Goal: Information Seeking & Learning: Find contact information

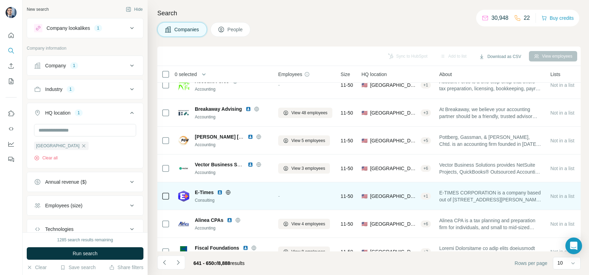
scroll to position [114, 0]
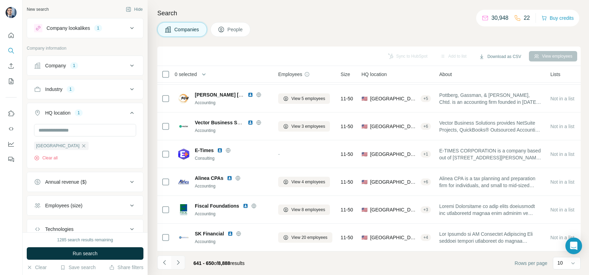
click at [178, 259] on icon "Navigate to next page" at bounding box center [178, 262] width 7 height 7
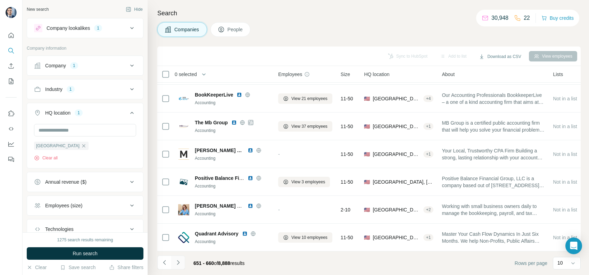
click at [182, 265] on button "Navigate to next page" at bounding box center [178, 263] width 14 height 14
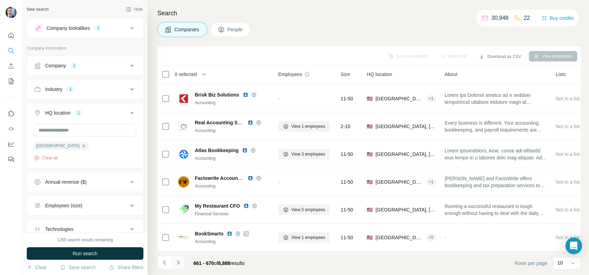
click at [176, 257] on button "Navigate to next page" at bounding box center [178, 263] width 14 height 14
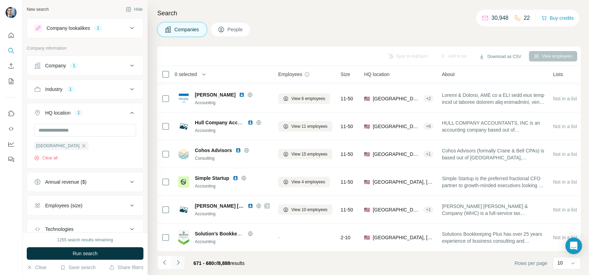
click at [178, 263] on icon "Navigate to next page" at bounding box center [178, 262] width 2 height 5
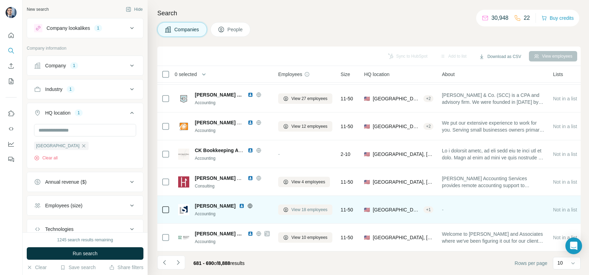
click at [303, 207] on span "View 18 employees" at bounding box center [309, 210] width 36 height 6
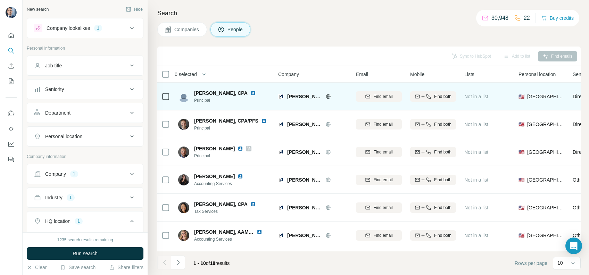
click at [326, 96] on icon at bounding box center [328, 96] width 5 height 0
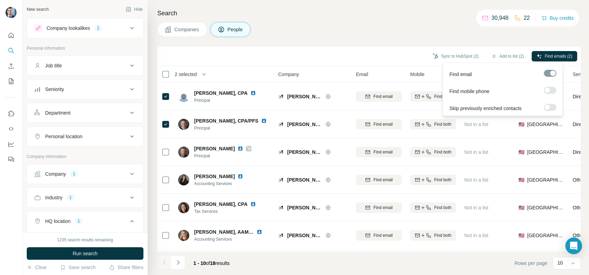
click at [552, 58] on span "Find emails (2)" at bounding box center [558, 56] width 27 height 6
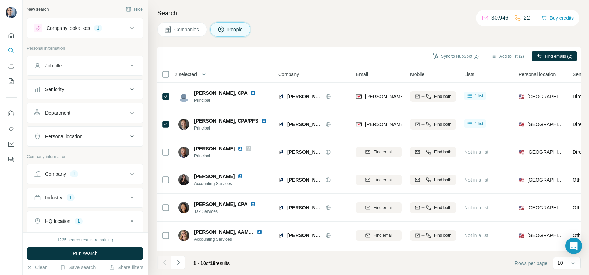
scroll to position [114, 0]
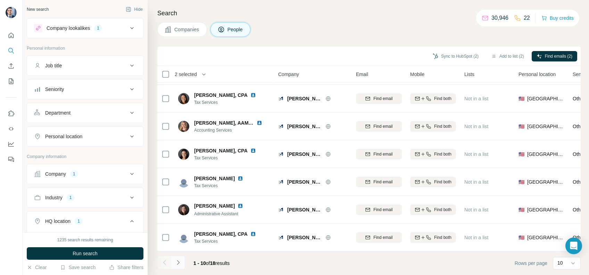
click at [179, 263] on icon "Navigate to next page" at bounding box center [178, 262] width 7 height 7
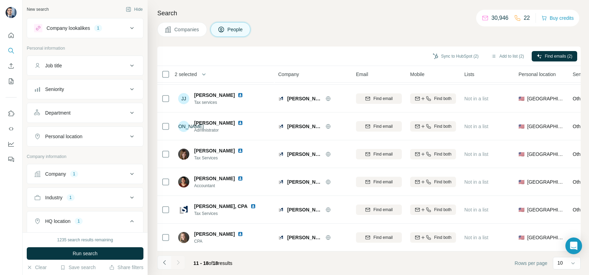
scroll to position [58, 0]
click at [160, 261] on button "Navigate to previous page" at bounding box center [164, 263] width 14 height 14
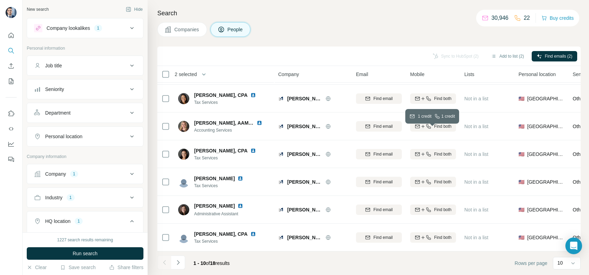
scroll to position [0, 0]
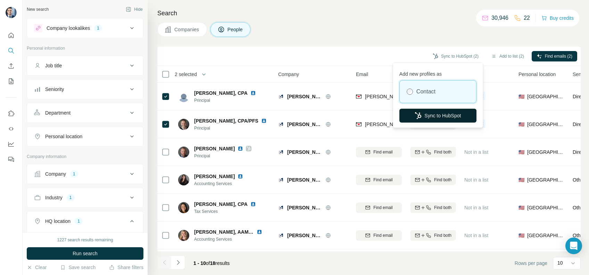
click at [432, 114] on button "Sync to HubSpot" at bounding box center [437, 116] width 77 height 14
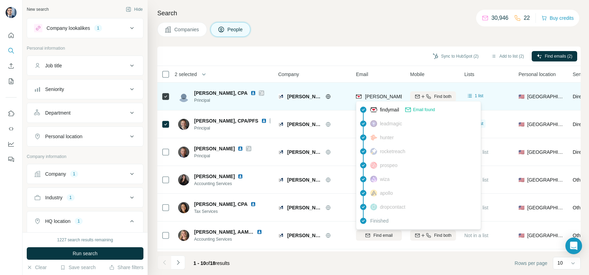
click at [377, 97] on span "[PERSON_NAME][EMAIL_ADDRESS][PERSON_NAME][DOMAIN_NAME]" at bounding box center [446, 97] width 162 height 6
copy tr "[PERSON_NAME][EMAIL_ADDRESS][PERSON_NAME][DOMAIN_NAME]"
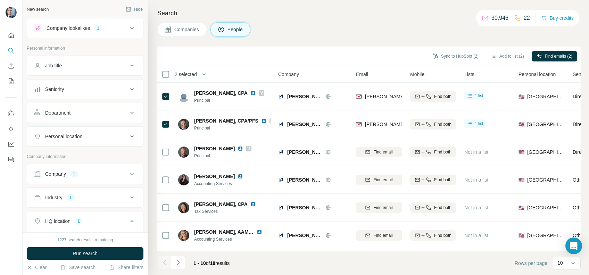
click at [367, 39] on div "Search Companies People Sync to HubSpot (2) Add to list (2) Find emails (2) 2 s…" at bounding box center [368, 137] width 441 height 275
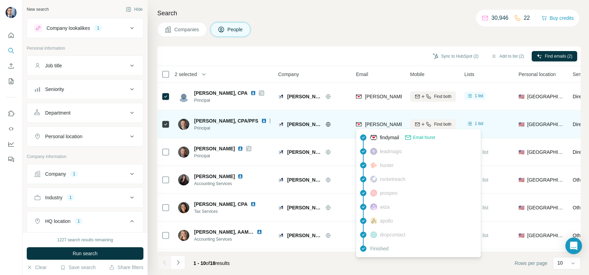
click at [375, 125] on span "[PERSON_NAME][EMAIL_ADDRESS][PERSON_NAME][DOMAIN_NAME]" at bounding box center [446, 125] width 162 height 6
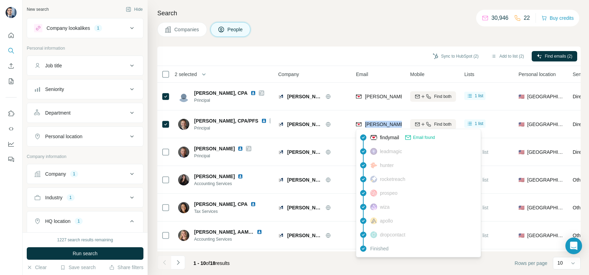
copy tr "[PERSON_NAME][EMAIL_ADDRESS][PERSON_NAME][DOMAIN_NAME]"
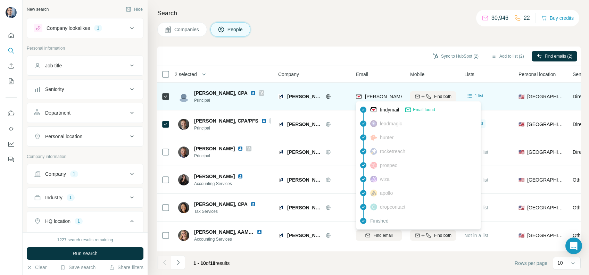
click at [381, 98] on span "[PERSON_NAME][EMAIL_ADDRESS][PERSON_NAME][DOMAIN_NAME]" at bounding box center [446, 97] width 162 height 6
click at [375, 97] on span "[PERSON_NAME][EMAIL_ADDRESS][PERSON_NAME][DOMAIN_NAME]" at bounding box center [446, 97] width 162 height 6
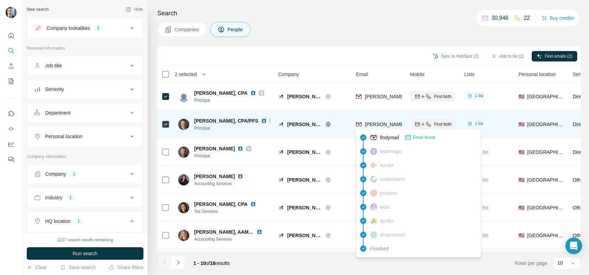
click at [372, 127] on span "[PERSON_NAME][EMAIL_ADDRESS][PERSON_NAME][DOMAIN_NAME]" at bounding box center [443, 124] width 157 height 7
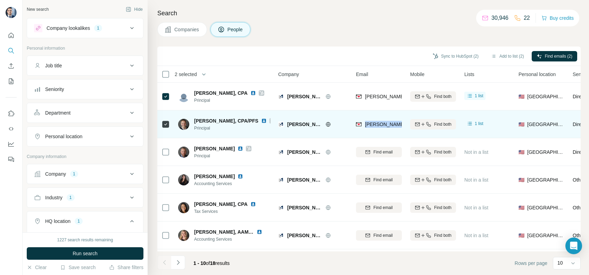
click at [372, 127] on span "[PERSON_NAME][EMAIL_ADDRESS][PERSON_NAME][DOMAIN_NAME]" at bounding box center [443, 124] width 157 height 7
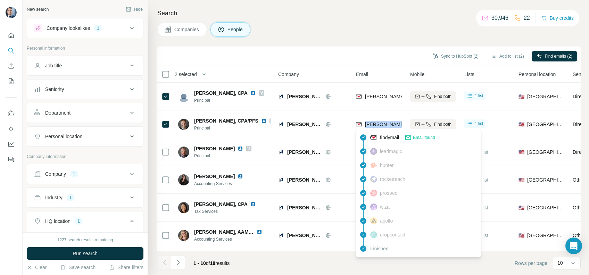
copy tr "[PERSON_NAME][EMAIL_ADDRESS][PERSON_NAME][DOMAIN_NAME]"
click at [183, 31] on span "Companies" at bounding box center [186, 29] width 25 height 7
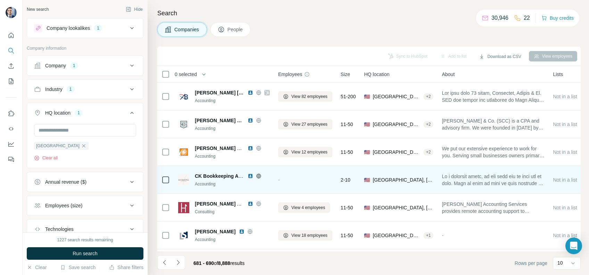
scroll to position [92, 0]
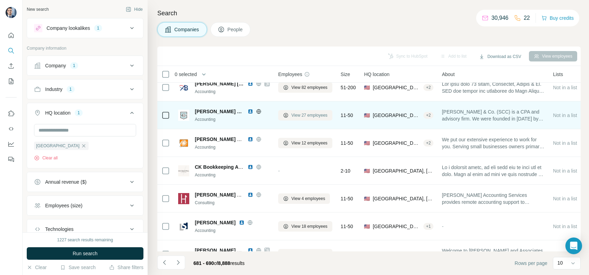
click at [315, 114] on span "View 27 employees" at bounding box center [309, 115] width 36 height 6
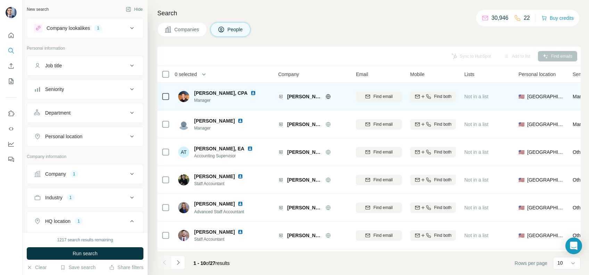
click at [327, 97] on icon at bounding box center [328, 97] width 6 height 6
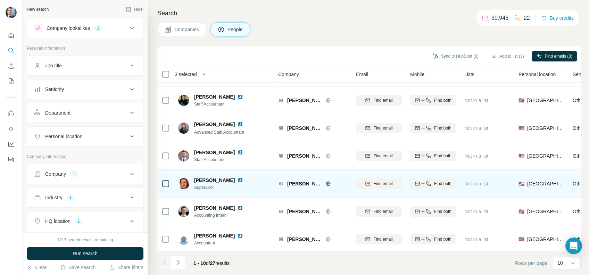
scroll to position [114, 0]
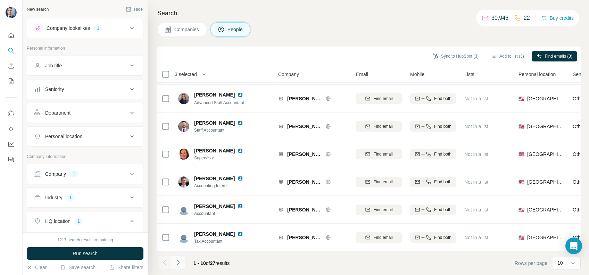
click at [183, 266] on button "Navigate to next page" at bounding box center [178, 263] width 14 height 14
click at [175, 258] on button "Navigate to next page" at bounding box center [178, 263] width 14 height 14
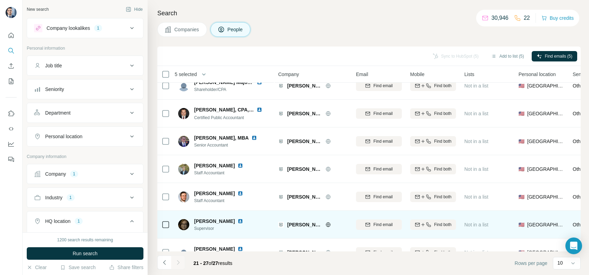
scroll to position [0, 0]
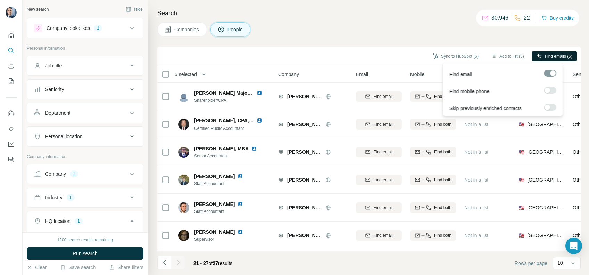
click at [560, 52] on button "Find emails (5)" at bounding box center [554, 56] width 45 height 10
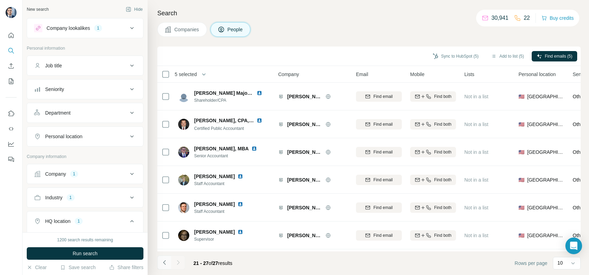
click at [162, 260] on icon "Navigate to previous page" at bounding box center [164, 262] width 7 height 7
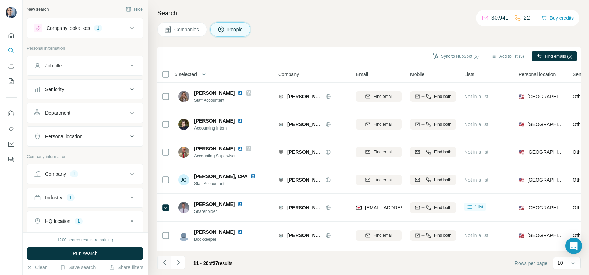
click at [167, 261] on icon "Navigate to previous page" at bounding box center [164, 262] width 7 height 7
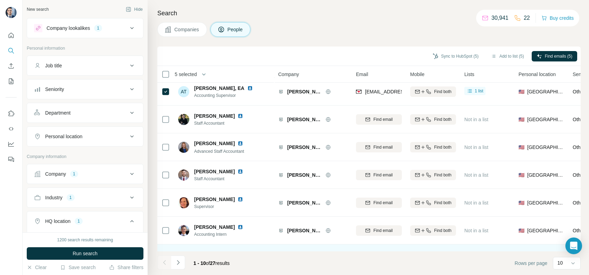
scroll to position [114, 0]
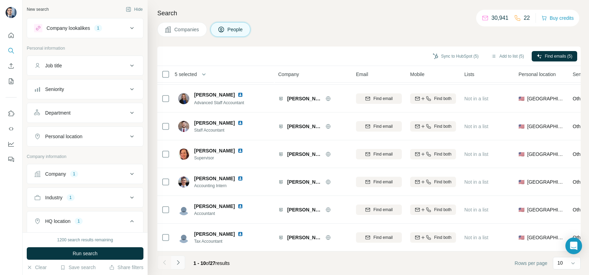
click at [182, 267] on button "Navigate to next page" at bounding box center [178, 263] width 14 height 14
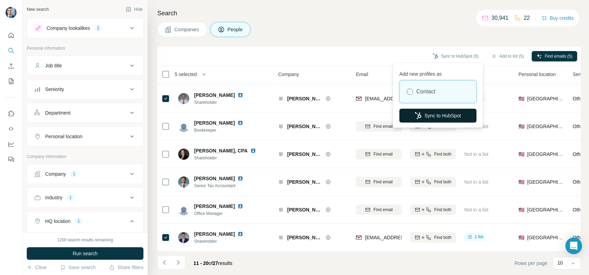
click at [432, 112] on button "Sync to HubSpot" at bounding box center [437, 116] width 77 height 14
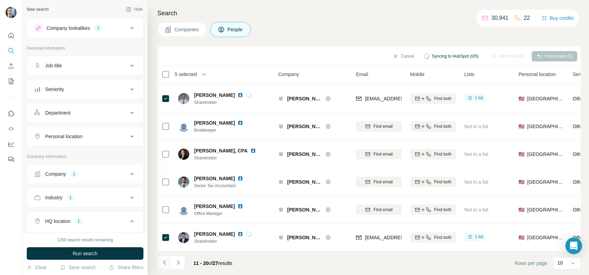
click at [164, 266] on button "Navigate to previous page" at bounding box center [164, 263] width 14 height 14
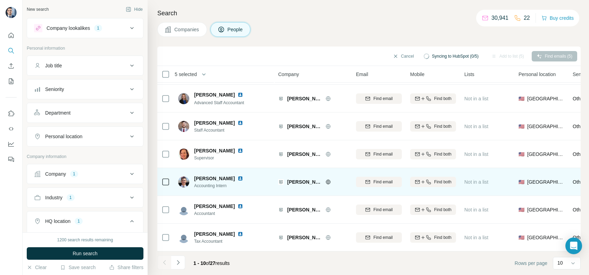
scroll to position [0, 0]
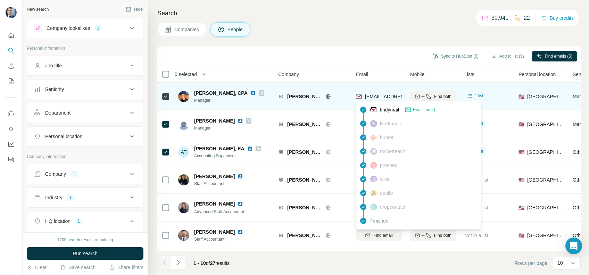
click at [376, 97] on span "[EMAIL_ADDRESS][DOMAIN_NAME]" at bounding box center [406, 97] width 82 height 6
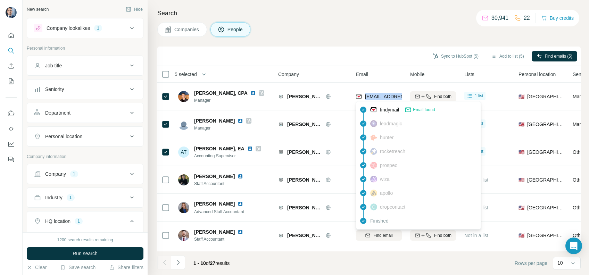
copy tr "[EMAIL_ADDRESS][DOMAIN_NAME]"
drag, startPoint x: 318, startPoint y: 43, endPoint x: 319, endPoint y: 47, distance: 4.0
click at [318, 43] on div "Search Companies People Sync to HubSpot (5) Add to list (5) Find emails (5) 5 s…" at bounding box center [368, 137] width 441 height 275
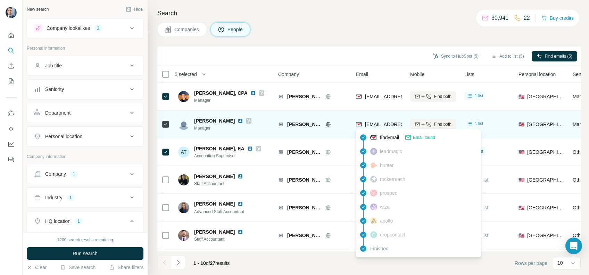
click at [383, 122] on span "[EMAIL_ADDRESS][DOMAIN_NAME]" at bounding box center [406, 125] width 82 height 6
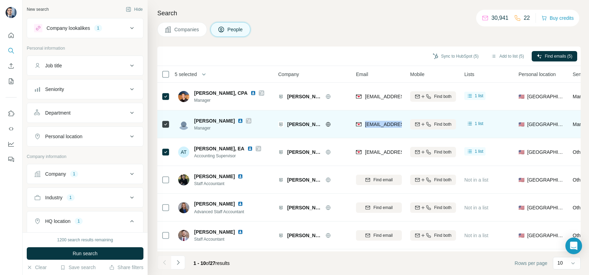
click at [383, 122] on span "[EMAIL_ADDRESS][DOMAIN_NAME]" at bounding box center [406, 125] width 82 height 6
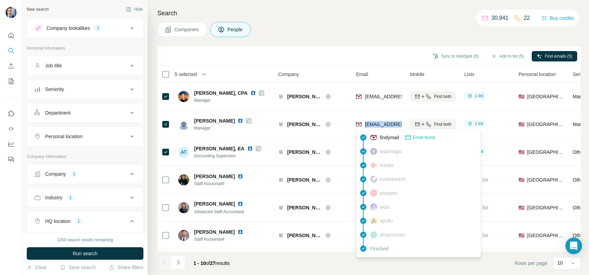
copy tr "[EMAIL_ADDRESS][DOMAIN_NAME]"
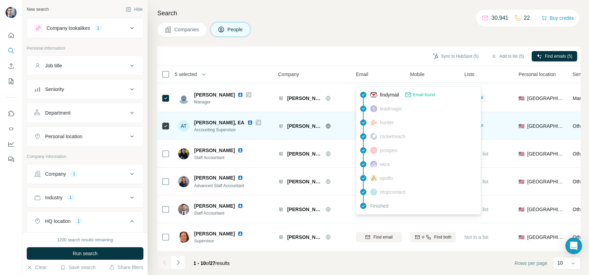
scroll to position [46, 0]
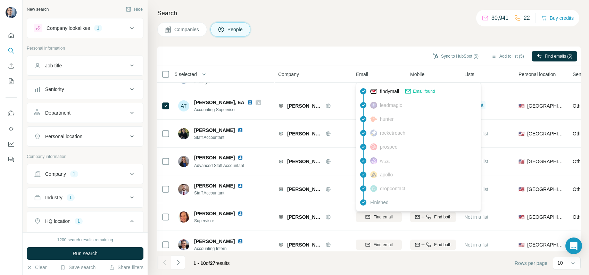
click at [378, 36] on div "Companies People" at bounding box center [368, 29] width 423 height 15
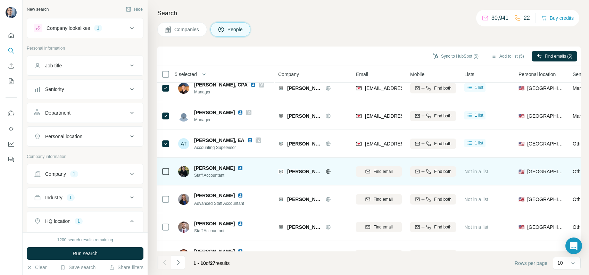
scroll to position [0, 0]
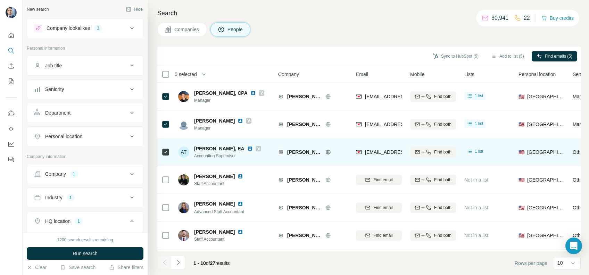
click at [369, 158] on div "[EMAIL_ADDRESS][DOMAIN_NAME]" at bounding box center [379, 151] width 46 height 19
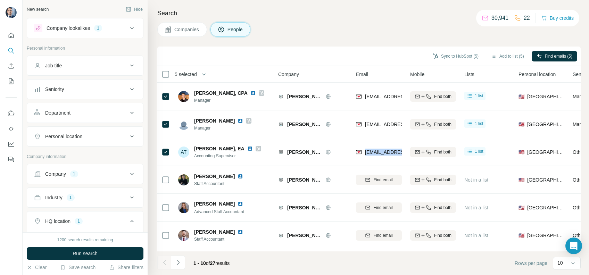
copy tr "[EMAIL_ADDRESS][DOMAIN_NAME]"
click at [182, 262] on button "Navigate to next page" at bounding box center [178, 263] width 14 height 14
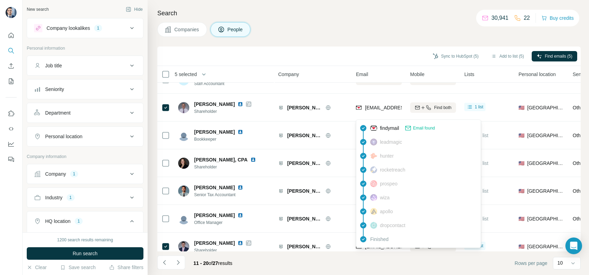
scroll to position [114, 0]
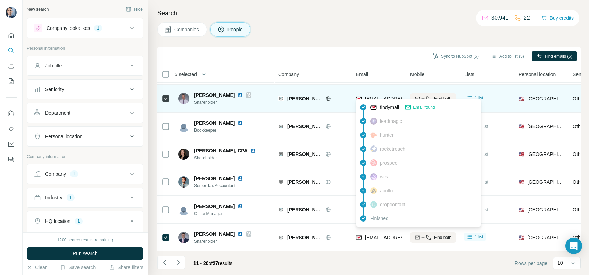
click at [371, 96] on span "[EMAIL_ADDRESS][DOMAIN_NAME]" at bounding box center [406, 99] width 82 height 6
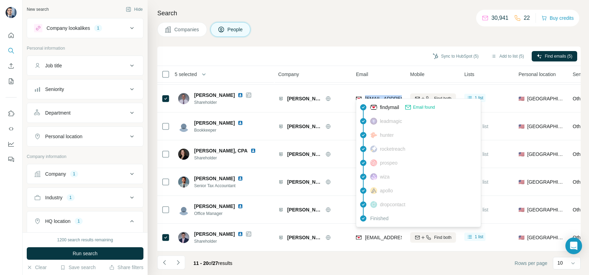
copy tr "[EMAIL_ADDRESS][DOMAIN_NAME]"
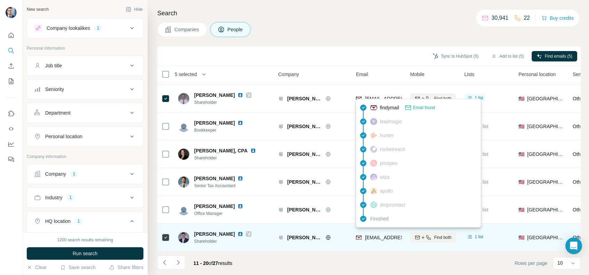
click at [380, 236] on span "[EMAIL_ADDRESS][DOMAIN_NAME]" at bounding box center [403, 237] width 77 height 7
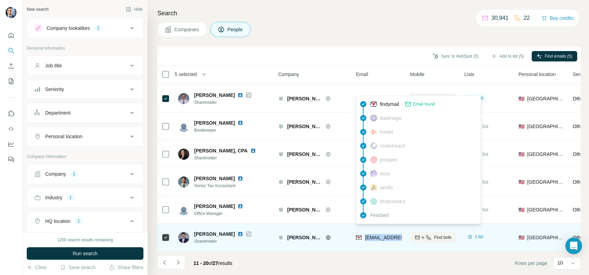
click at [380, 236] on span "[EMAIL_ADDRESS][DOMAIN_NAME]" at bounding box center [403, 237] width 77 height 7
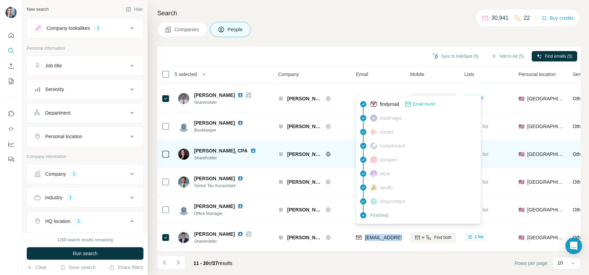
copy tr "[EMAIL_ADDRESS][DOMAIN_NAME]"
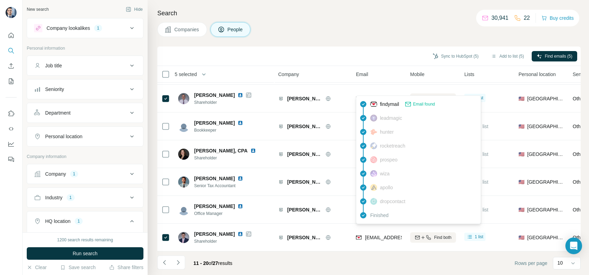
click at [347, 51] on div "Sync to HubSpot (5) Add to list (5) Find emails (5)" at bounding box center [369, 56] width 416 height 12
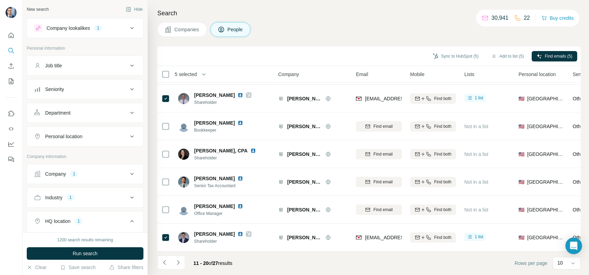
click at [175, 28] on span "Companies" at bounding box center [186, 29] width 25 height 7
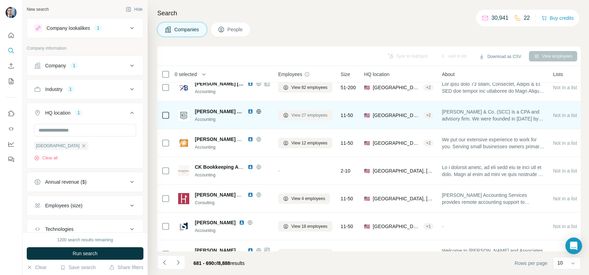
scroll to position [114, 0]
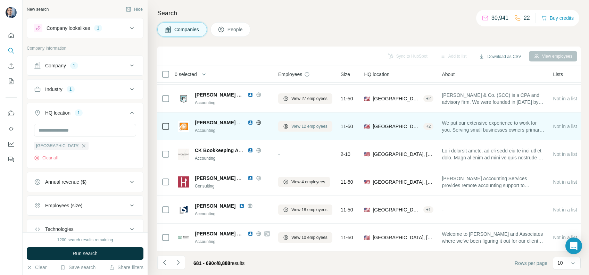
click at [308, 123] on span "View 12 employees" at bounding box center [309, 126] width 36 height 6
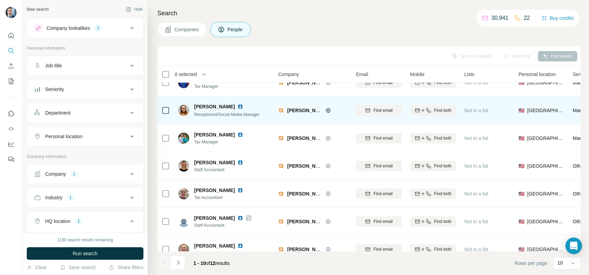
scroll to position [114, 0]
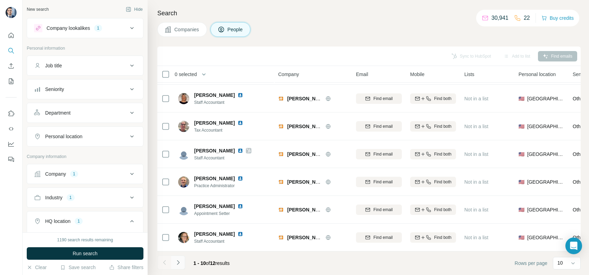
click at [178, 262] on icon "Navigate to next page" at bounding box center [178, 262] width 2 height 5
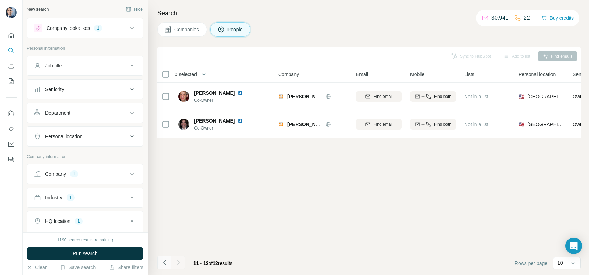
scroll to position [0, 0]
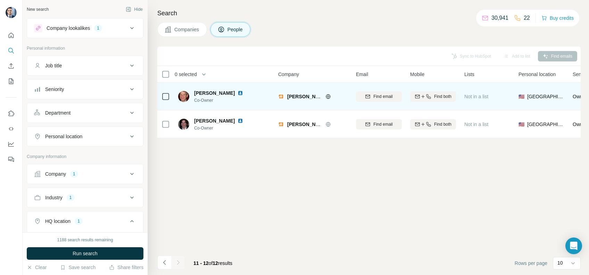
click at [329, 96] on icon at bounding box center [328, 97] width 6 height 6
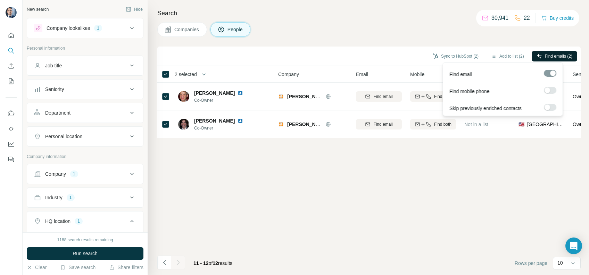
click at [560, 57] on span "Find emails (2)" at bounding box center [558, 56] width 27 height 6
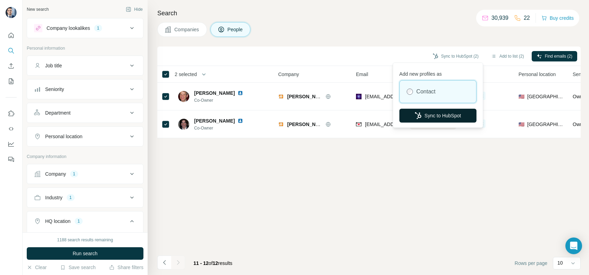
click at [435, 111] on button "Sync to HubSpot" at bounding box center [437, 116] width 77 height 14
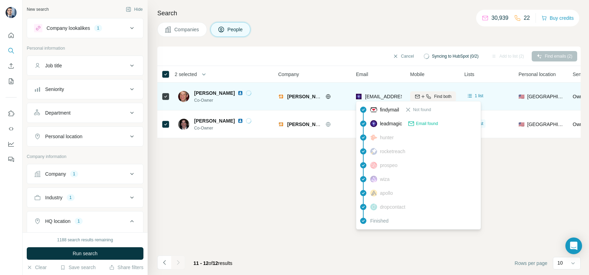
click at [378, 100] on span "[EMAIL_ADDRESS][PERSON_NAME][DOMAIN_NAME]" at bounding box center [423, 96] width 117 height 7
copy tr "[EMAIL_ADDRESS][PERSON_NAME][DOMAIN_NAME]"
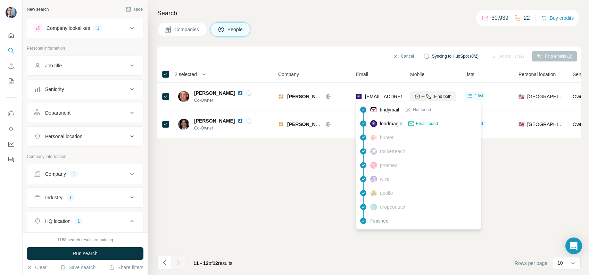
click at [319, 33] on div "Companies People" at bounding box center [368, 29] width 423 height 15
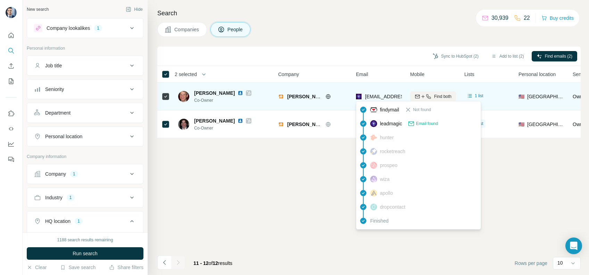
click at [378, 95] on span "[EMAIL_ADDRESS][PERSON_NAME][DOMAIN_NAME]" at bounding box center [426, 97] width 122 height 6
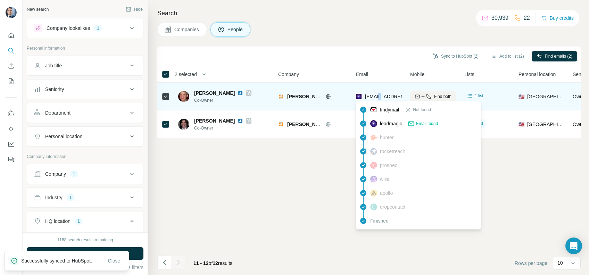
click at [378, 95] on span "[EMAIL_ADDRESS][PERSON_NAME][DOMAIN_NAME]" at bounding box center [426, 97] width 122 height 6
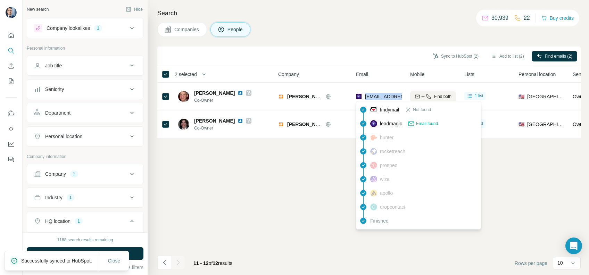
copy tr "[EMAIL_ADDRESS][PERSON_NAME][DOMAIN_NAME]"
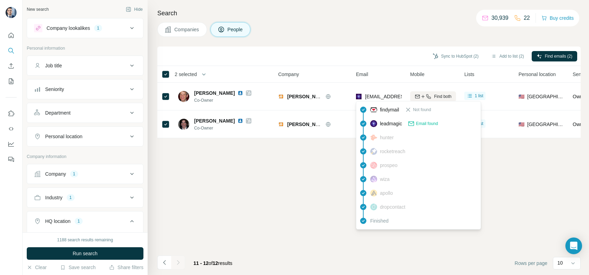
click at [389, 28] on div "Companies People" at bounding box center [368, 29] width 423 height 15
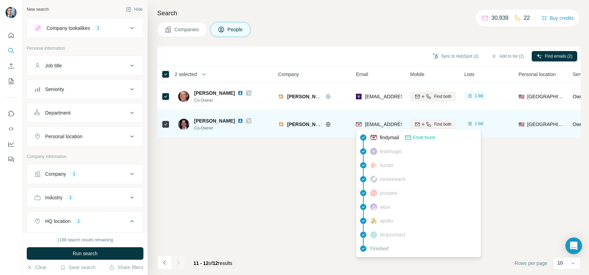
click at [381, 123] on span "[EMAIL_ADDRESS][PERSON_NAME][DOMAIN_NAME]" at bounding box center [426, 125] width 122 height 6
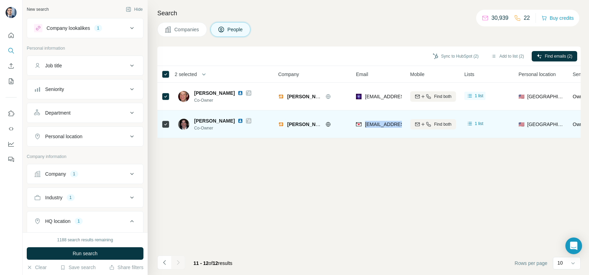
click at [381, 123] on span "[EMAIL_ADDRESS][PERSON_NAME][DOMAIN_NAME]" at bounding box center [426, 125] width 122 height 6
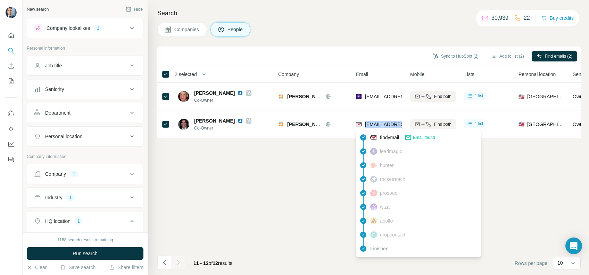
click at [191, 31] on span "Companies" at bounding box center [186, 29] width 25 height 7
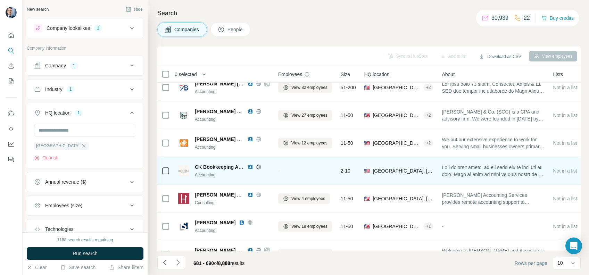
scroll to position [114, 0]
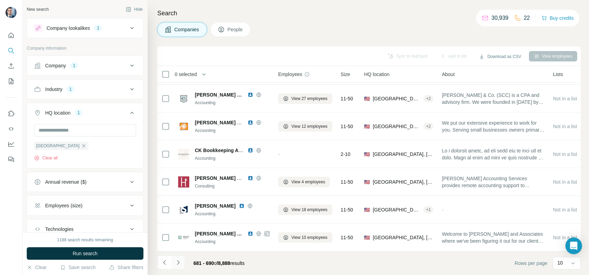
click at [184, 262] on button "Navigate to next page" at bounding box center [178, 263] width 14 height 14
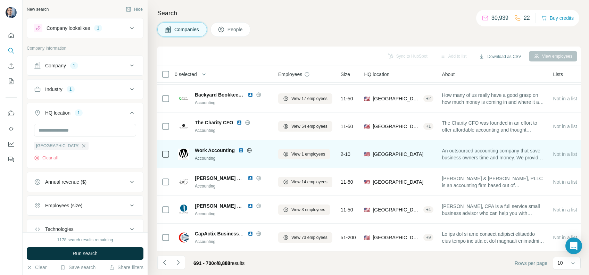
scroll to position [0, 0]
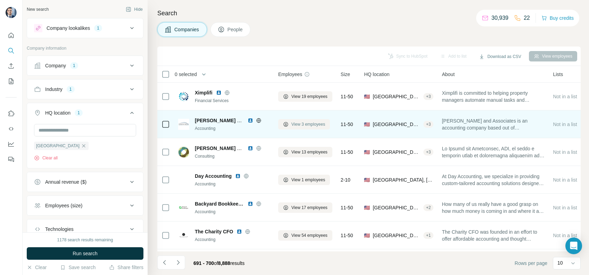
click at [310, 127] on span "View 3 employees" at bounding box center [308, 124] width 34 height 6
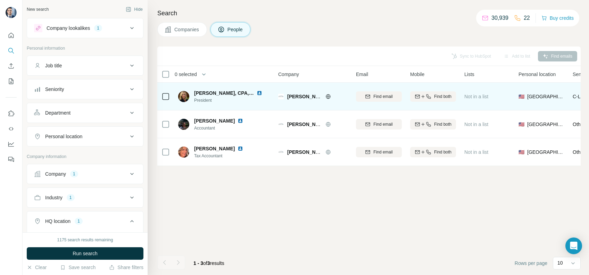
click at [329, 94] on icon at bounding box center [328, 97] width 6 height 6
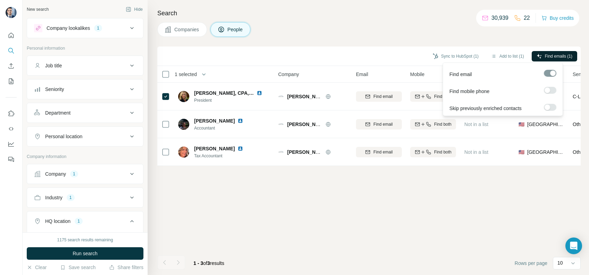
click at [543, 59] on button "Find emails (1)" at bounding box center [554, 56] width 45 height 10
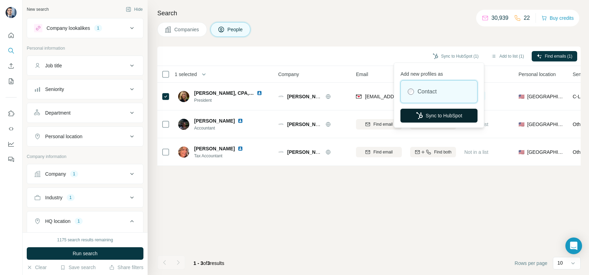
click at [426, 116] on button "Sync to HubSpot" at bounding box center [438, 116] width 77 height 14
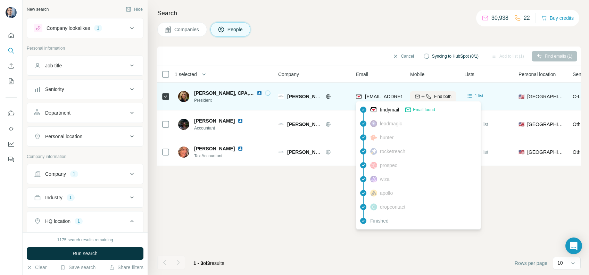
click at [378, 94] on span "[EMAIL_ADDRESS][PERSON_NAME][DOMAIN_NAME]" at bounding box center [426, 97] width 122 height 6
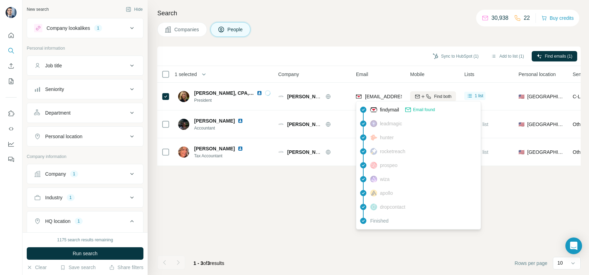
click at [300, 33] on div "Companies People" at bounding box center [368, 29] width 423 height 15
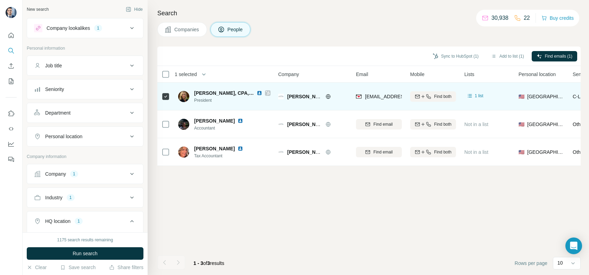
click at [381, 94] on span "[EMAIL_ADDRESS][PERSON_NAME][DOMAIN_NAME]" at bounding box center [426, 97] width 122 height 6
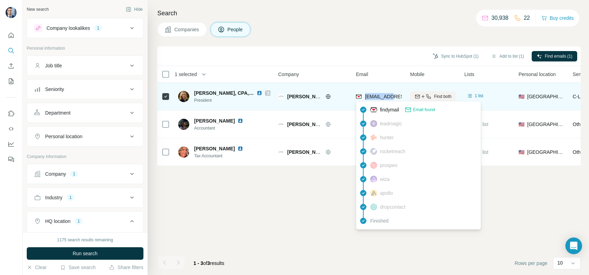
click at [381, 94] on span "[EMAIL_ADDRESS][PERSON_NAME][DOMAIN_NAME]" at bounding box center [426, 97] width 122 height 6
click at [378, 94] on span "[EMAIL_ADDRESS][PERSON_NAME][DOMAIN_NAME]" at bounding box center [426, 97] width 122 height 6
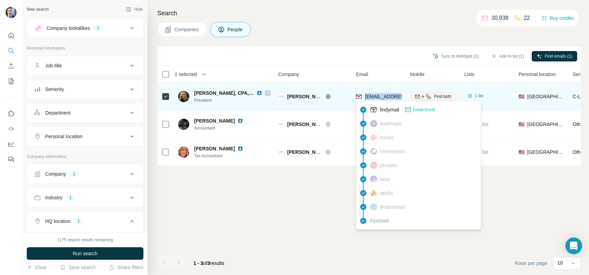
click at [378, 94] on span "[EMAIL_ADDRESS][PERSON_NAME][DOMAIN_NAME]" at bounding box center [426, 97] width 122 height 6
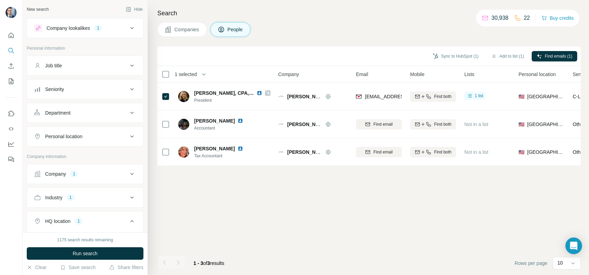
click at [194, 17] on h4 "Search" at bounding box center [368, 13] width 423 height 10
click at [192, 20] on div "Search Companies People Sync to HubSpot (1) Add to list (1) Find emails (1) 1 s…" at bounding box center [368, 137] width 441 height 275
click at [190, 26] on span "Companies" at bounding box center [186, 29] width 25 height 7
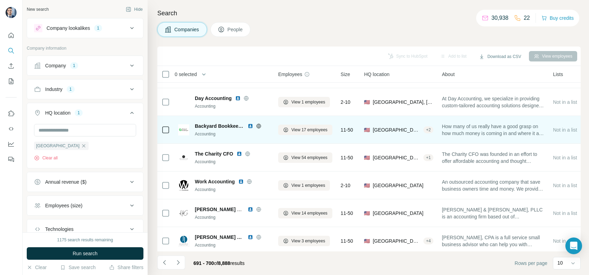
scroll to position [92, 0]
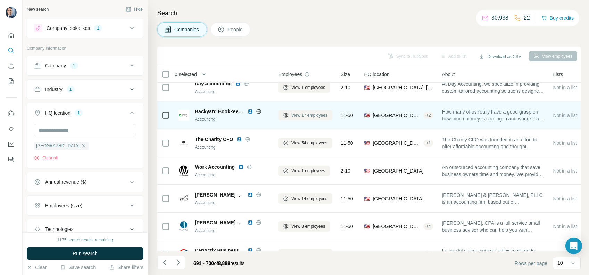
click at [303, 114] on span "View 17 employees" at bounding box center [309, 115] width 36 height 6
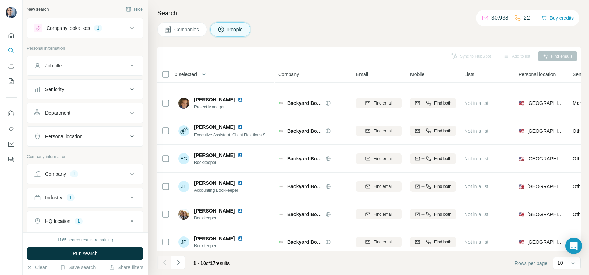
scroll to position [114, 0]
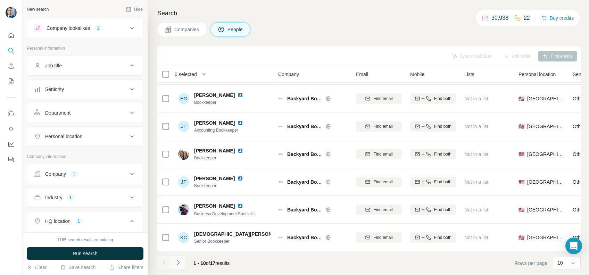
click at [178, 262] on icon "Navigate to next page" at bounding box center [178, 262] width 7 height 7
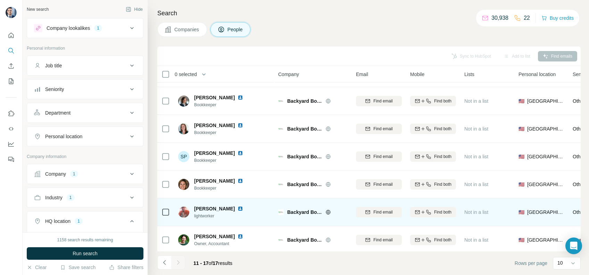
scroll to position [30, 0]
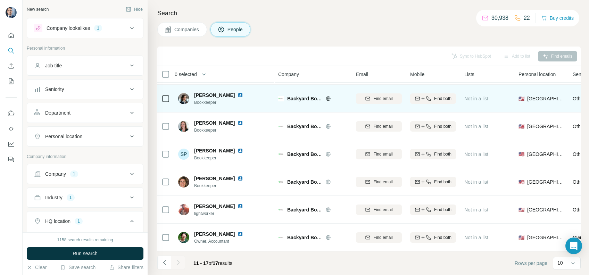
click at [326, 96] on icon at bounding box center [328, 99] width 6 height 6
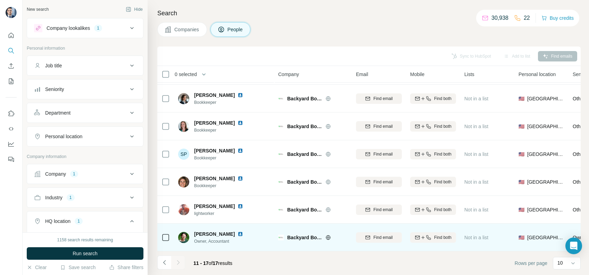
click at [169, 233] on icon at bounding box center [165, 237] width 8 height 8
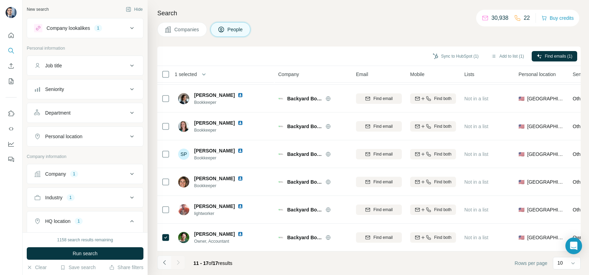
click at [161, 261] on icon "Navigate to previous page" at bounding box center [164, 262] width 7 height 7
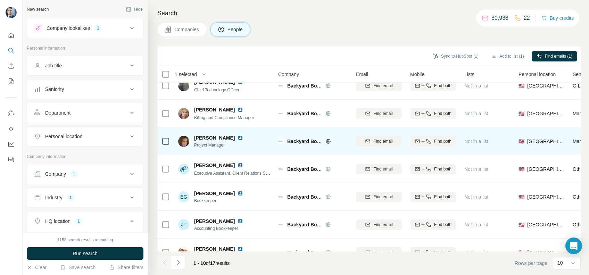
scroll to position [0, 0]
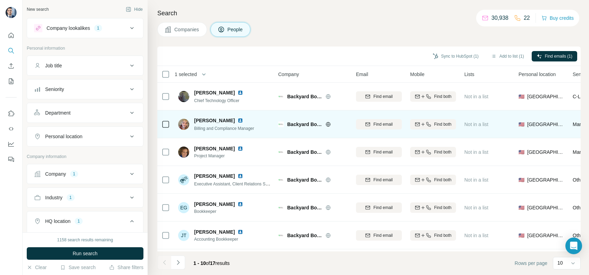
click at [169, 123] on icon at bounding box center [165, 124] width 8 height 8
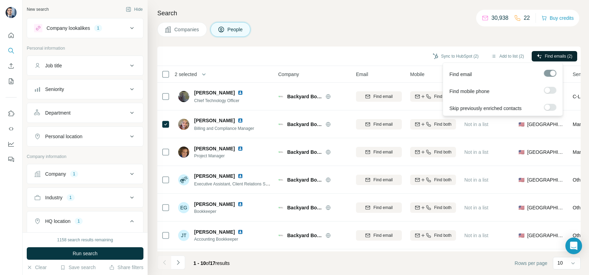
click at [545, 56] on span "Find emails (2)" at bounding box center [558, 56] width 27 height 6
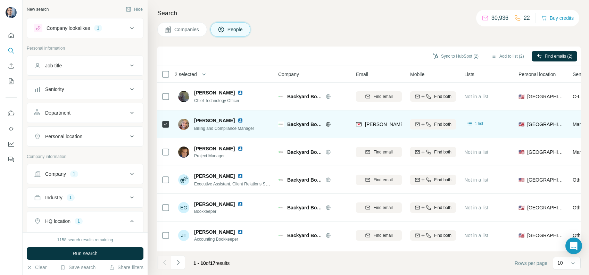
click at [397, 119] on div "[PERSON_NAME][EMAIL_ADDRESS][DOMAIN_NAME]" at bounding box center [379, 124] width 46 height 19
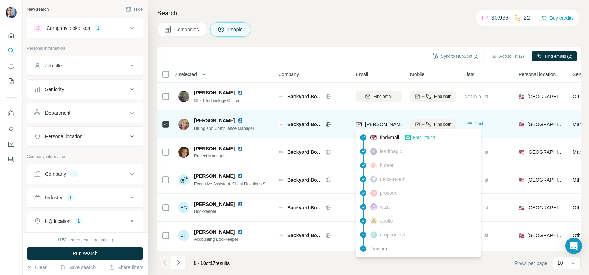
click at [375, 124] on span "[PERSON_NAME][EMAIL_ADDRESS][DOMAIN_NAME]" at bounding box center [426, 125] width 122 height 6
click at [375, 125] on span "[PERSON_NAME][EMAIL_ADDRESS][DOMAIN_NAME]" at bounding box center [426, 125] width 122 height 6
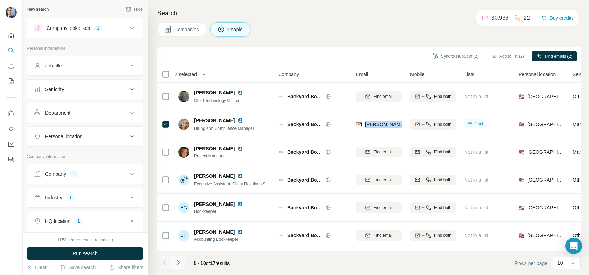
click at [177, 259] on icon "Navigate to next page" at bounding box center [178, 262] width 7 height 7
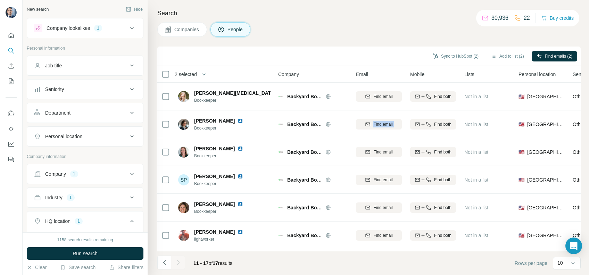
click at [176, 259] on div at bounding box center [178, 263] width 14 height 14
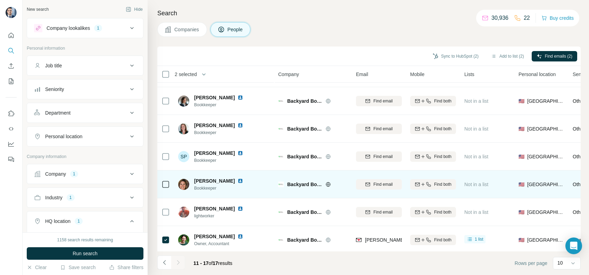
scroll to position [30, 0]
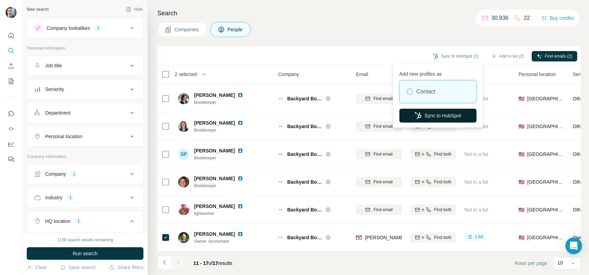
click at [438, 111] on button "Sync to HubSpot" at bounding box center [437, 116] width 77 height 14
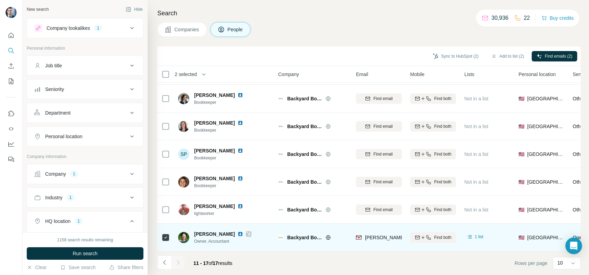
click at [375, 228] on div "[PERSON_NAME][EMAIL_ADDRESS][DOMAIN_NAME]" at bounding box center [379, 237] width 46 height 19
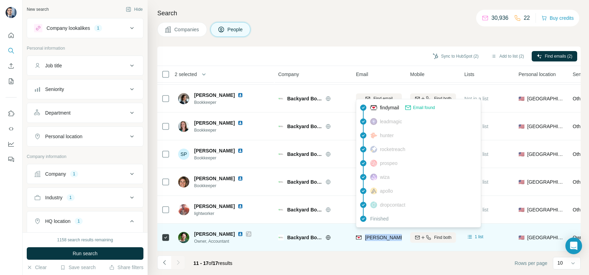
click at [374, 235] on span "[PERSON_NAME][EMAIL_ADDRESS][DOMAIN_NAME]" at bounding box center [426, 238] width 122 height 6
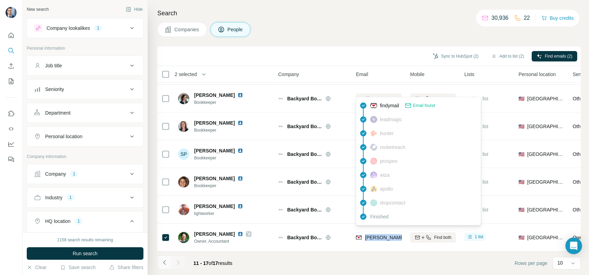
click at [163, 265] on icon "Navigate to previous page" at bounding box center [164, 262] width 7 height 7
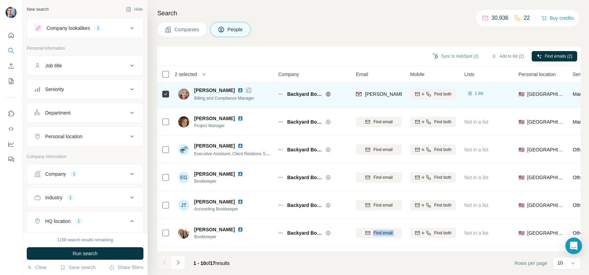
scroll to position [0, 0]
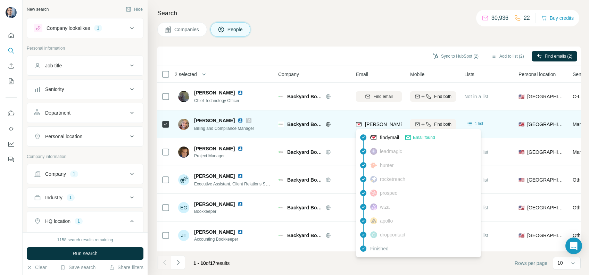
click at [368, 124] on span "[PERSON_NAME][EMAIL_ADDRESS][DOMAIN_NAME]" at bounding box center [426, 125] width 122 height 6
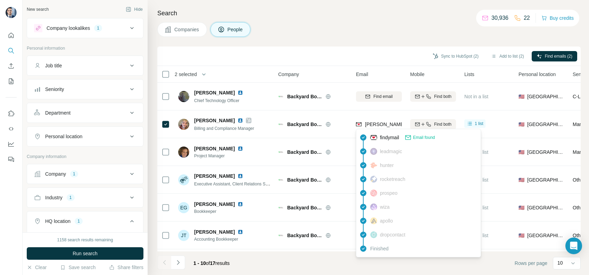
click at [361, 32] on div "Companies People" at bounding box center [368, 29] width 423 height 15
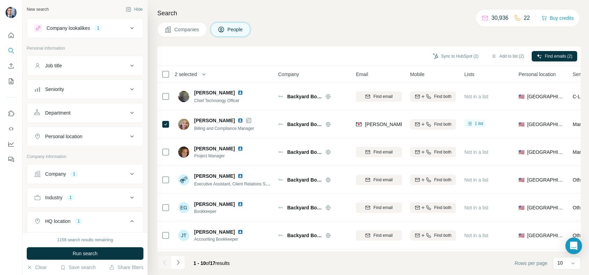
click at [192, 32] on span "Companies" at bounding box center [186, 29] width 25 height 7
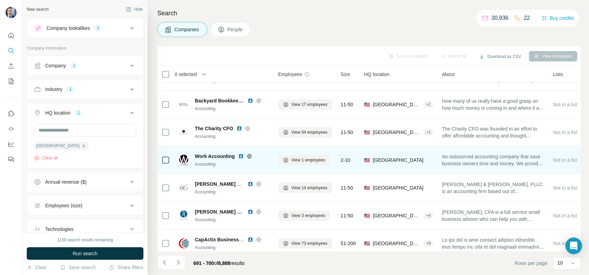
scroll to position [114, 0]
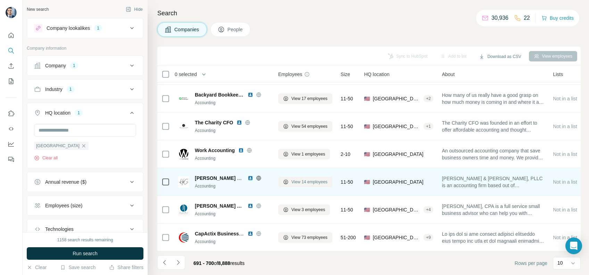
click at [315, 179] on span "View 14 employees" at bounding box center [309, 182] width 36 height 6
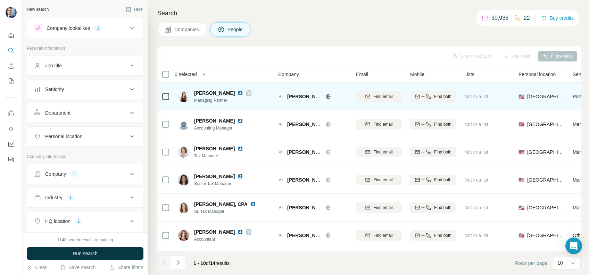
click at [329, 98] on icon at bounding box center [328, 97] width 6 height 6
click at [247, 94] on icon at bounding box center [249, 93] width 4 height 6
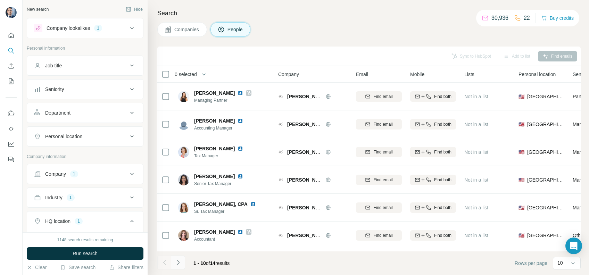
click at [176, 261] on icon "Navigate to next page" at bounding box center [178, 262] width 7 height 7
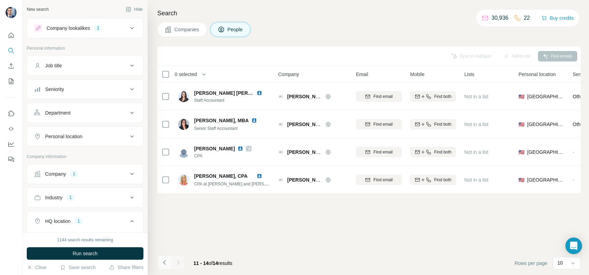
click at [158, 261] on button "Navigate to previous page" at bounding box center [164, 263] width 14 height 14
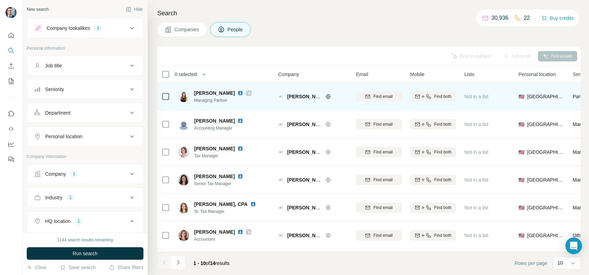
click at [249, 94] on icon at bounding box center [249, 93] width 4 height 6
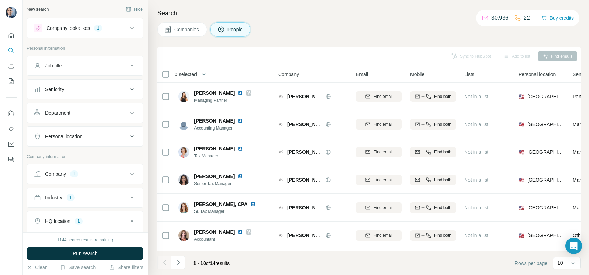
click at [186, 28] on span "Companies" at bounding box center [186, 29] width 25 height 7
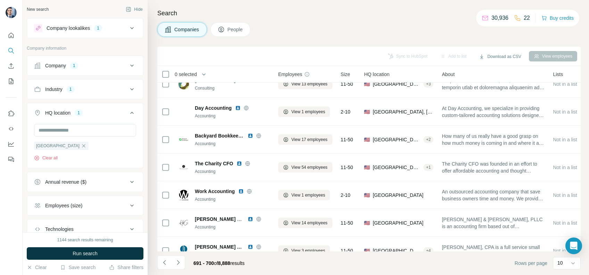
scroll to position [114, 0]
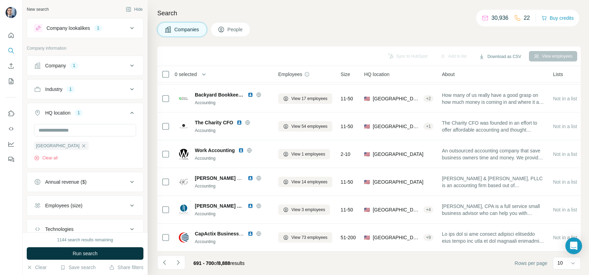
click at [180, 260] on icon "Navigate to next page" at bounding box center [178, 262] width 7 height 7
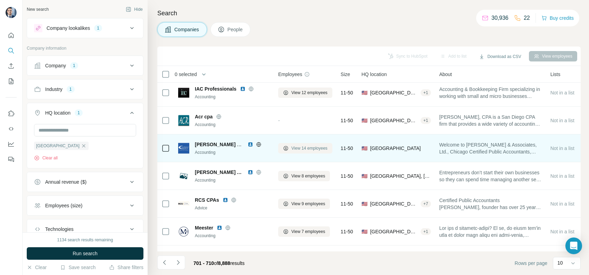
scroll to position [46, 0]
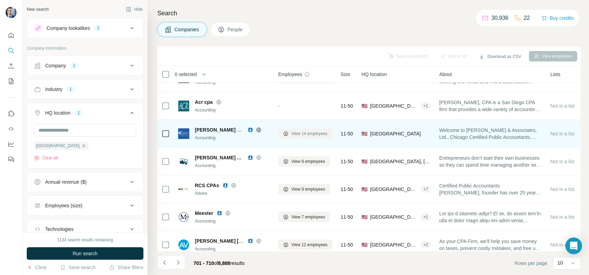
click at [311, 133] on span "View 14 employees" at bounding box center [309, 134] width 36 height 6
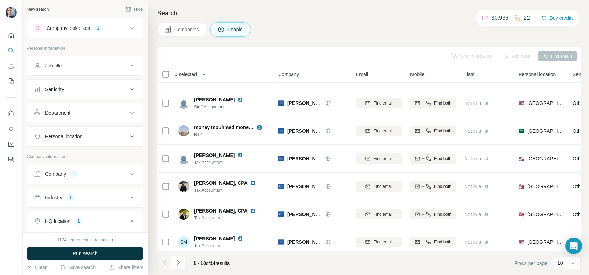
scroll to position [114, 0]
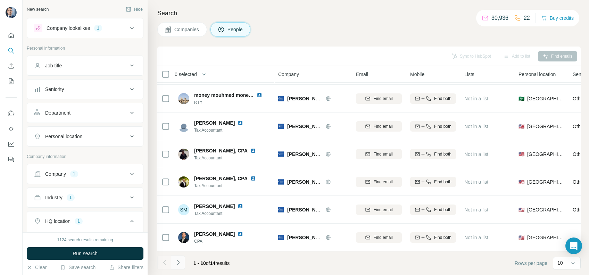
click at [177, 259] on icon "Navigate to next page" at bounding box center [178, 262] width 7 height 7
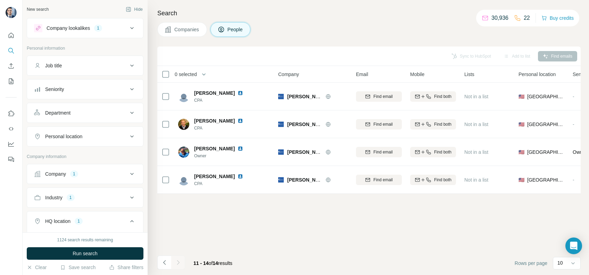
scroll to position [0, 0]
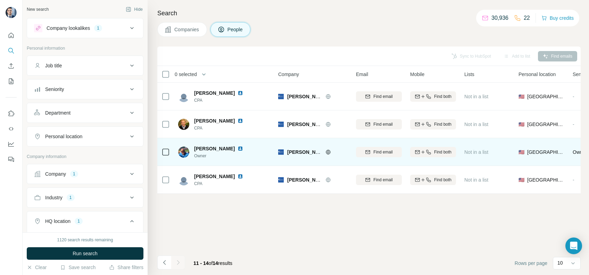
click at [331, 151] on icon at bounding box center [328, 152] width 6 height 6
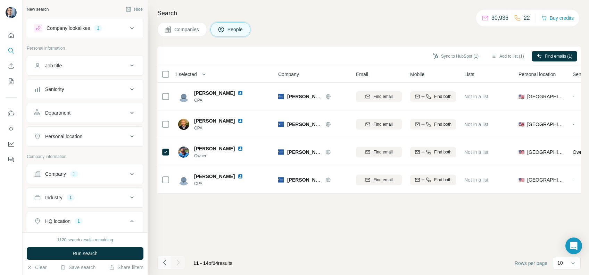
click at [166, 262] on icon "Navigate to previous page" at bounding box center [164, 262] width 7 height 7
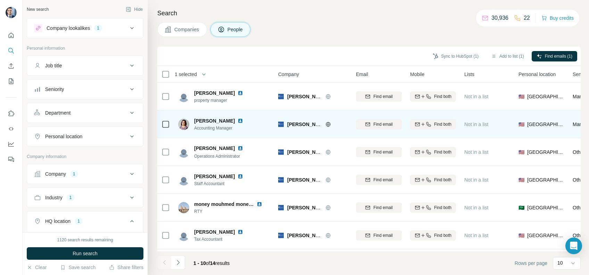
click at [160, 122] on td at bounding box center [165, 124] width 17 height 28
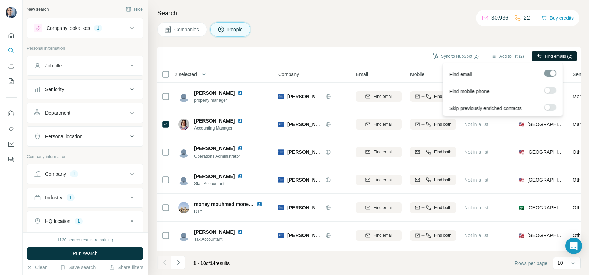
click at [566, 51] on button "Find emails (2)" at bounding box center [554, 56] width 45 height 10
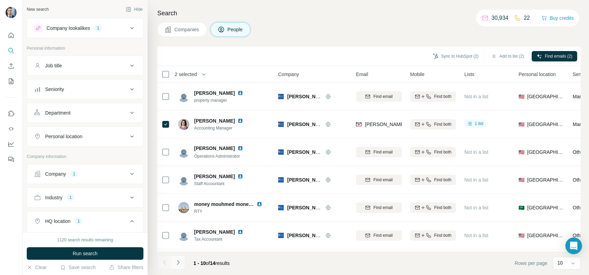
click at [181, 265] on button "Navigate to next page" at bounding box center [178, 263] width 14 height 14
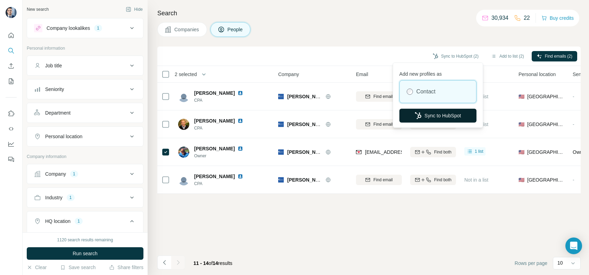
click at [437, 117] on button "Sync to HubSpot" at bounding box center [437, 116] width 77 height 14
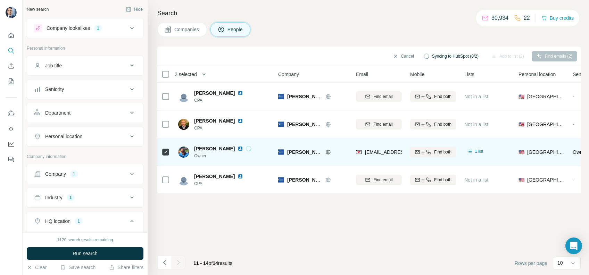
click at [366, 157] on div "[EMAIL_ADDRESS][DOMAIN_NAME]" at bounding box center [379, 151] width 46 height 19
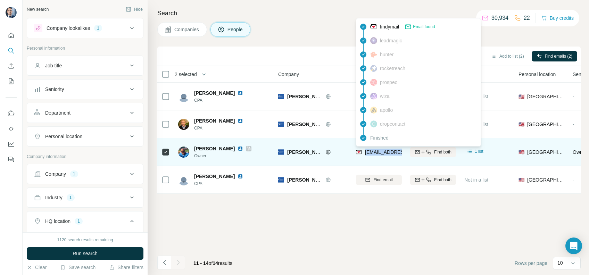
click at [396, 154] on span "[EMAIL_ADDRESS][DOMAIN_NAME]" at bounding box center [406, 152] width 82 height 6
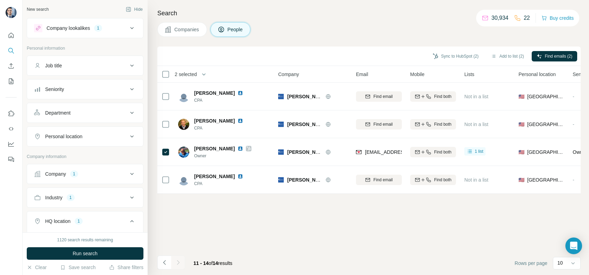
click at [314, 58] on div "Sync to HubSpot (2) Add to list (2) Find emails (2)" at bounding box center [369, 56] width 416 height 12
click at [165, 264] on icon "Navigate to previous page" at bounding box center [164, 262] width 2 height 5
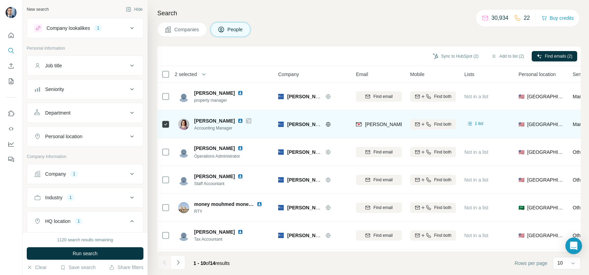
click at [381, 127] on span "[PERSON_NAME][EMAIL_ADDRESS][DOMAIN_NAME]" at bounding box center [423, 124] width 117 height 7
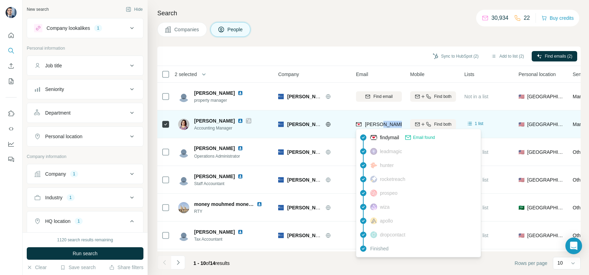
click at [381, 127] on span "[PERSON_NAME][EMAIL_ADDRESS][DOMAIN_NAME]" at bounding box center [423, 124] width 117 height 7
click at [375, 122] on span "[PERSON_NAME][EMAIL_ADDRESS][DOMAIN_NAME]" at bounding box center [426, 125] width 122 height 6
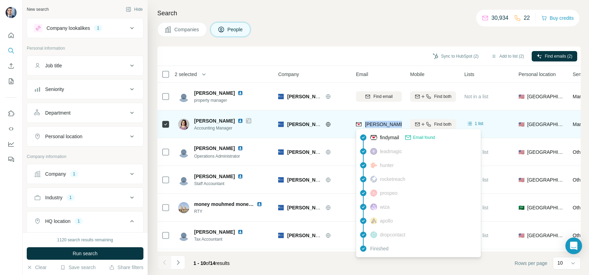
click at [375, 122] on span "[PERSON_NAME][EMAIL_ADDRESS][DOMAIN_NAME]" at bounding box center [426, 125] width 122 height 6
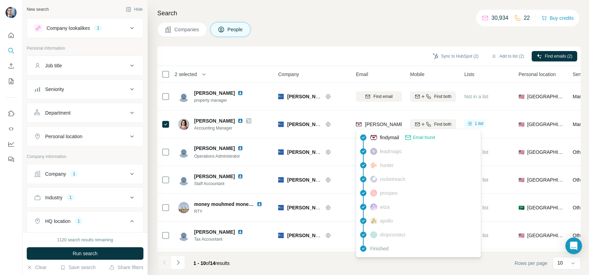
click at [317, 38] on div "Search Companies People Sync to HubSpot (2) Add to list (2) Find emails (2) 2 s…" at bounding box center [368, 137] width 441 height 275
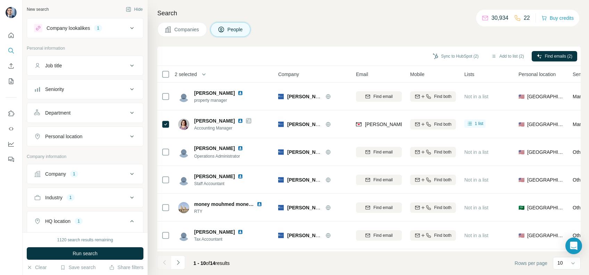
click at [196, 28] on span "Companies" at bounding box center [186, 29] width 25 height 7
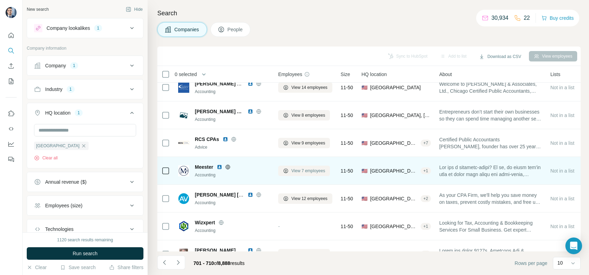
scroll to position [114, 0]
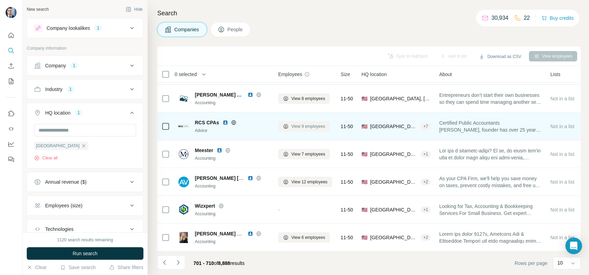
click at [299, 123] on span "View 9 employees" at bounding box center [308, 126] width 34 height 6
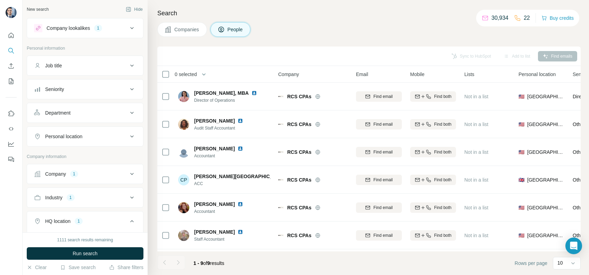
click at [192, 28] on span "Companies" at bounding box center [186, 29] width 25 height 7
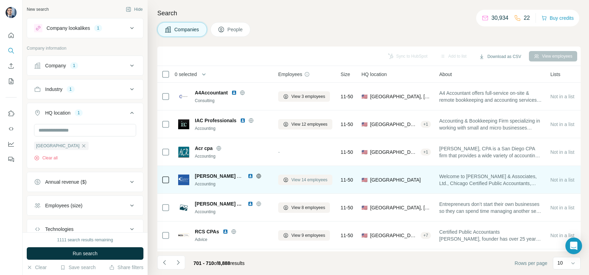
scroll to position [114, 0]
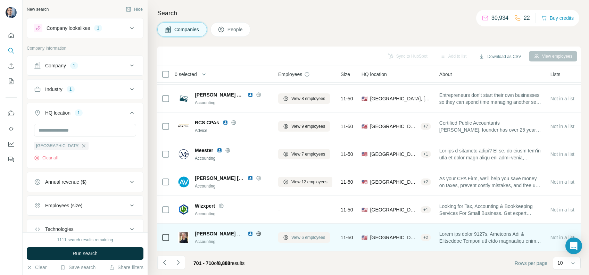
click at [298, 236] on button "View 6 employees" at bounding box center [304, 237] width 52 height 10
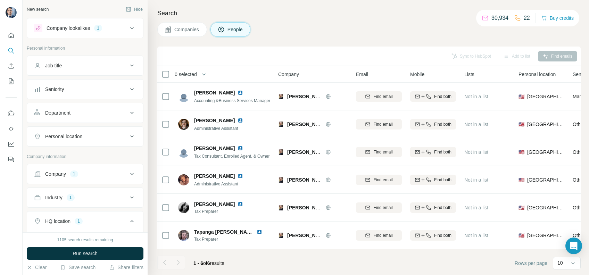
click at [192, 32] on span "Companies" at bounding box center [186, 29] width 25 height 7
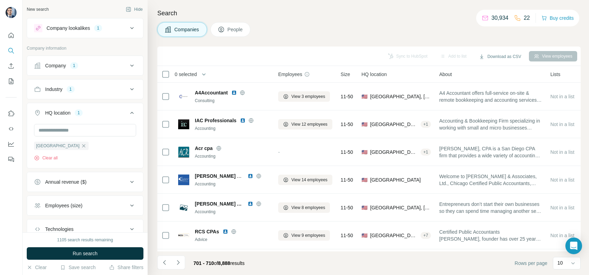
scroll to position [114, 0]
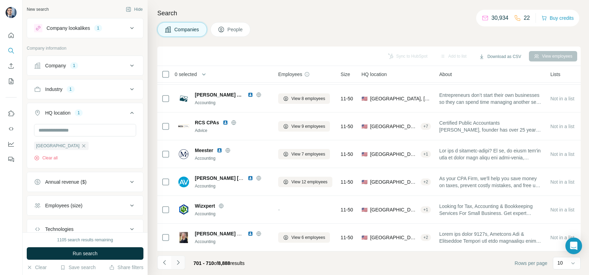
click at [178, 262] on icon "Navigate to next page" at bounding box center [178, 262] width 7 height 7
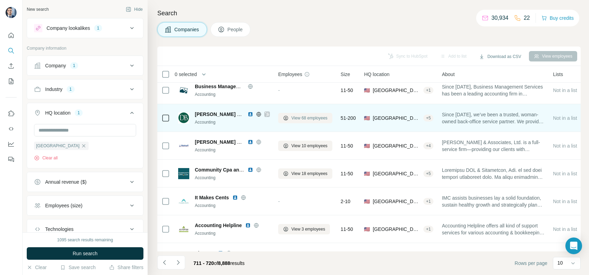
scroll to position [46, 0]
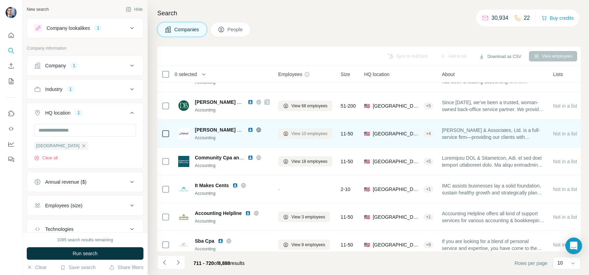
click at [305, 134] on span "View 10 employees" at bounding box center [309, 134] width 36 height 6
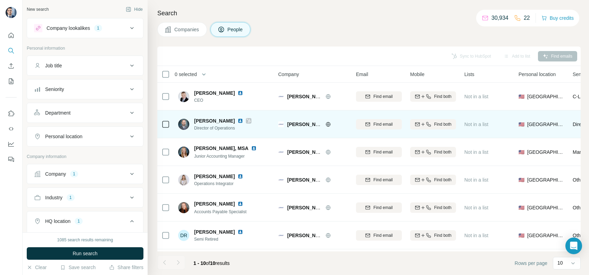
click at [247, 121] on icon at bounding box center [249, 121] width 4 height 6
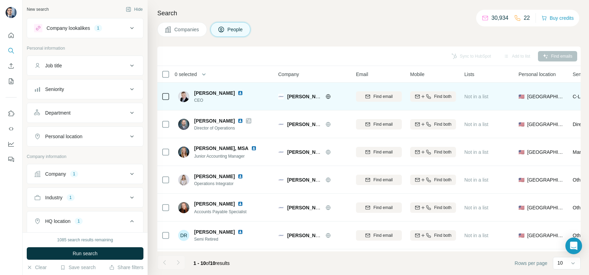
click at [329, 97] on icon at bounding box center [328, 97] width 6 height 6
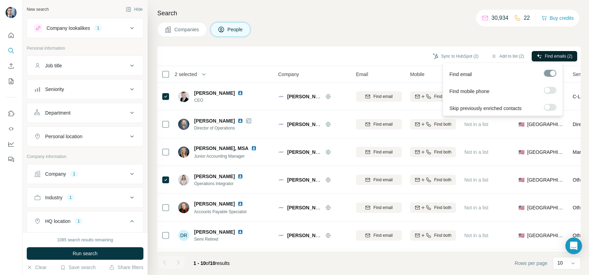
click at [548, 56] on span "Find emails (2)" at bounding box center [558, 56] width 27 height 6
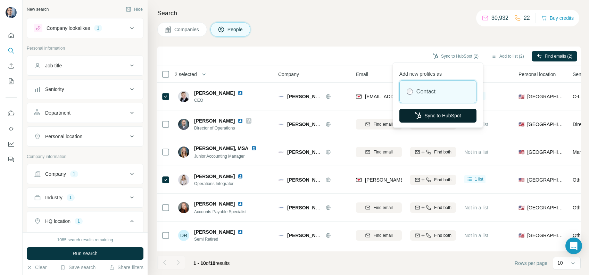
click at [435, 118] on button "Sync to HubSpot" at bounding box center [437, 116] width 77 height 14
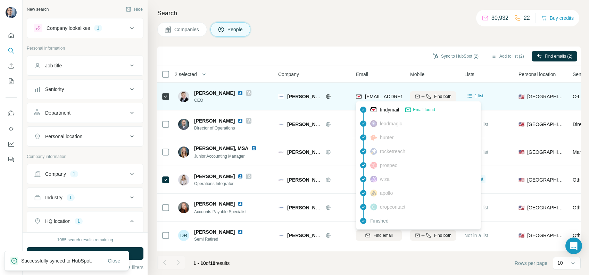
click at [380, 98] on span "[EMAIL_ADDRESS][PERSON_NAME][DOMAIN_NAME]" at bounding box center [426, 97] width 122 height 6
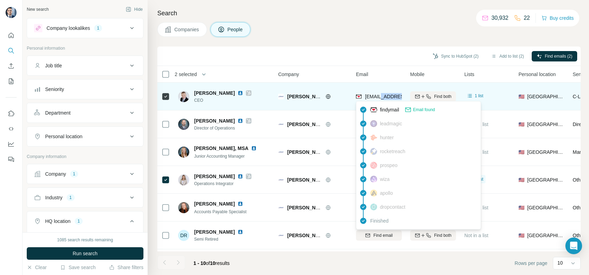
click at [380, 98] on span "[EMAIL_ADDRESS][PERSON_NAME][DOMAIN_NAME]" at bounding box center [426, 97] width 122 height 6
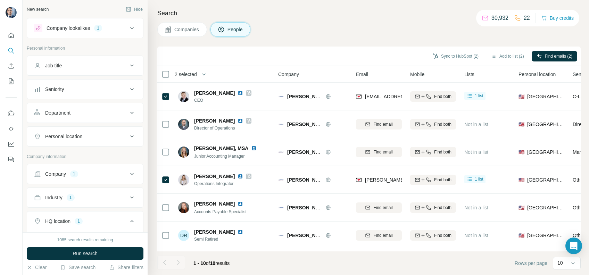
click at [357, 38] on div "Search Companies People Sync to HubSpot (2) Add to list (2) Find emails (2) 2 s…" at bounding box center [368, 137] width 441 height 275
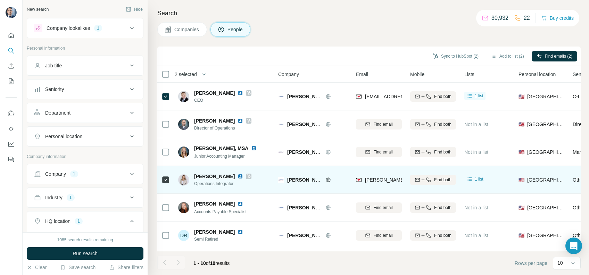
click at [380, 172] on div "[PERSON_NAME][EMAIL_ADDRESS][PERSON_NAME][DOMAIN_NAME]" at bounding box center [379, 179] width 46 height 19
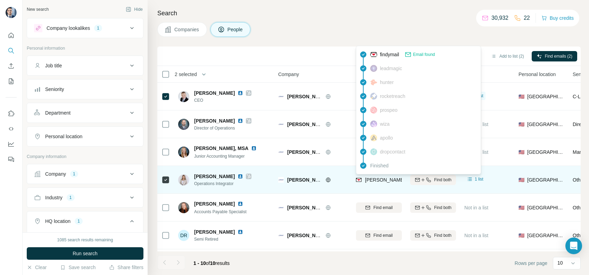
click at [378, 177] on span "[PERSON_NAME][EMAIL_ADDRESS][PERSON_NAME][DOMAIN_NAME]" at bounding box center [446, 180] width 162 height 6
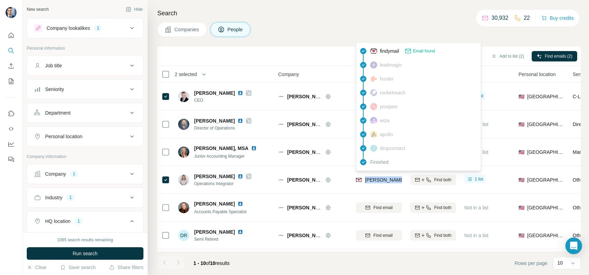
click at [185, 30] on span "Companies" at bounding box center [186, 29] width 25 height 7
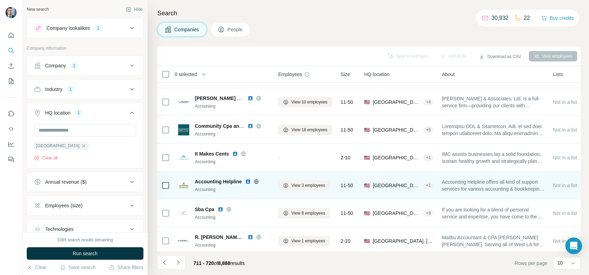
scroll to position [92, 0]
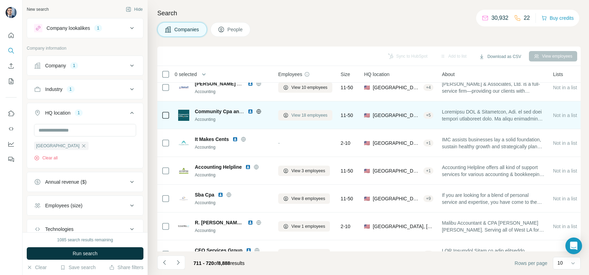
click at [309, 112] on span "View 18 employees" at bounding box center [309, 115] width 36 height 6
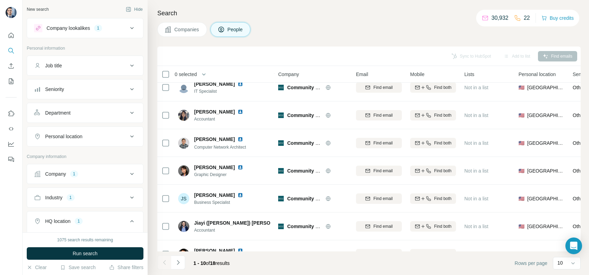
click at [192, 31] on span "Companies" at bounding box center [186, 29] width 25 height 7
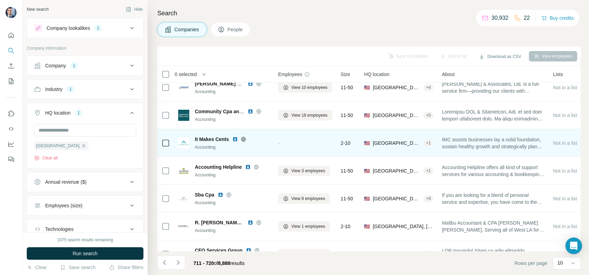
scroll to position [114, 0]
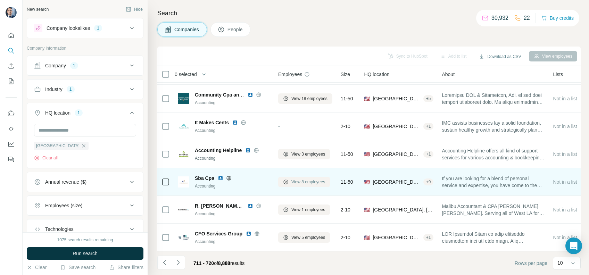
click at [309, 180] on span "View 8 employees" at bounding box center [308, 182] width 34 height 6
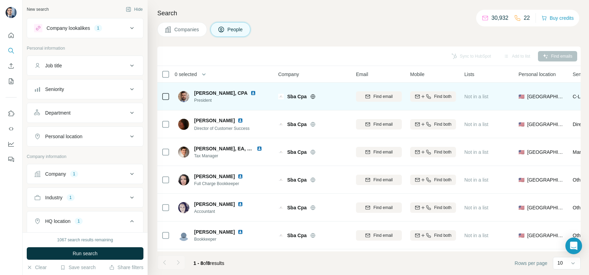
click at [314, 96] on icon at bounding box center [312, 96] width 5 height 0
